Goal: Task Accomplishment & Management: Manage account settings

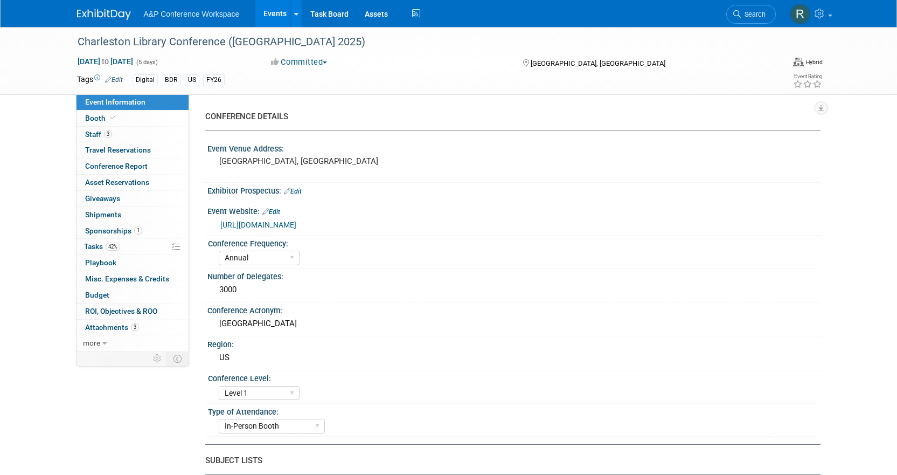
select select "Annual"
select select "Level 1"
select select "In-Person Booth"
select select "Libraries"
select select "Bloomsbury Digital Resources"
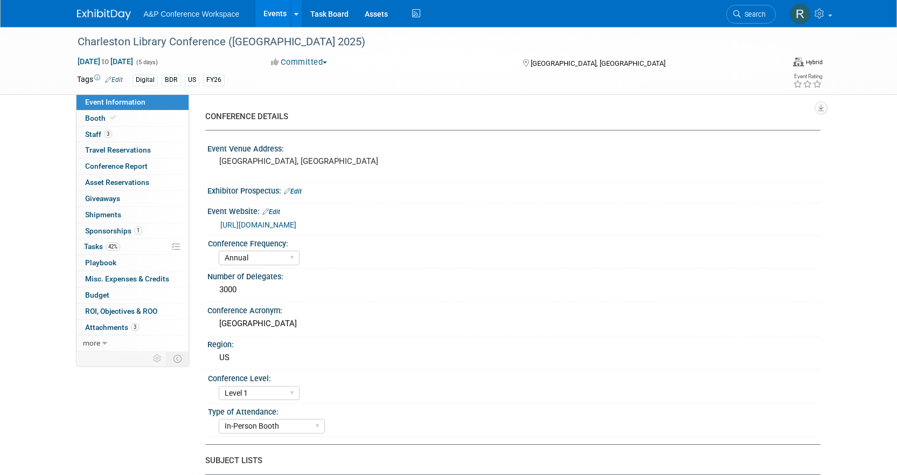
select select "[PERSON_NAME]"
select select "BDR Product Awareness and Trial Generation​"
click at [95, 237] on link "1 Sponsorships 1" at bounding box center [132, 231] width 112 height 16
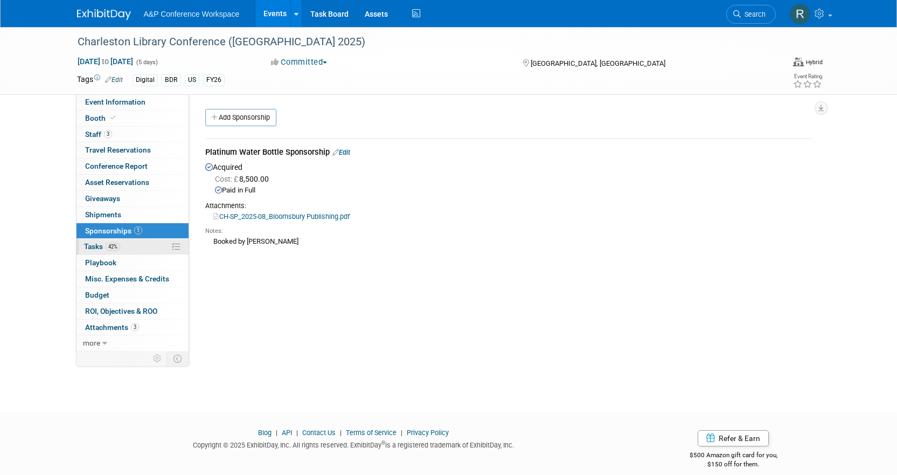
click at [95, 248] on span "Tasks 42%" at bounding box center [102, 246] width 36 height 9
